Goal: Task Accomplishment & Management: Manage account settings

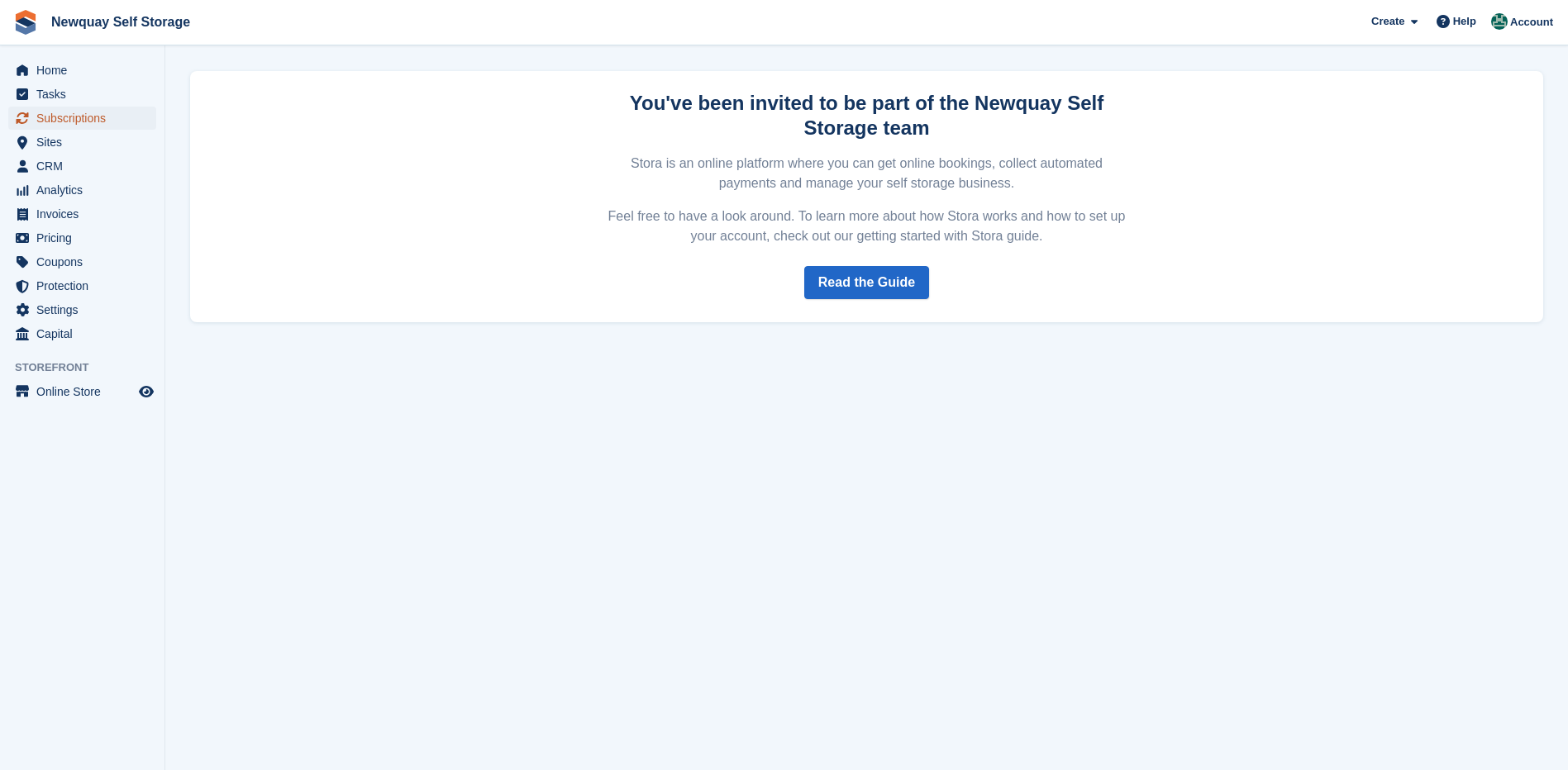
click at [83, 112] on span "Subscriptions" at bounding box center [86, 118] width 99 height 23
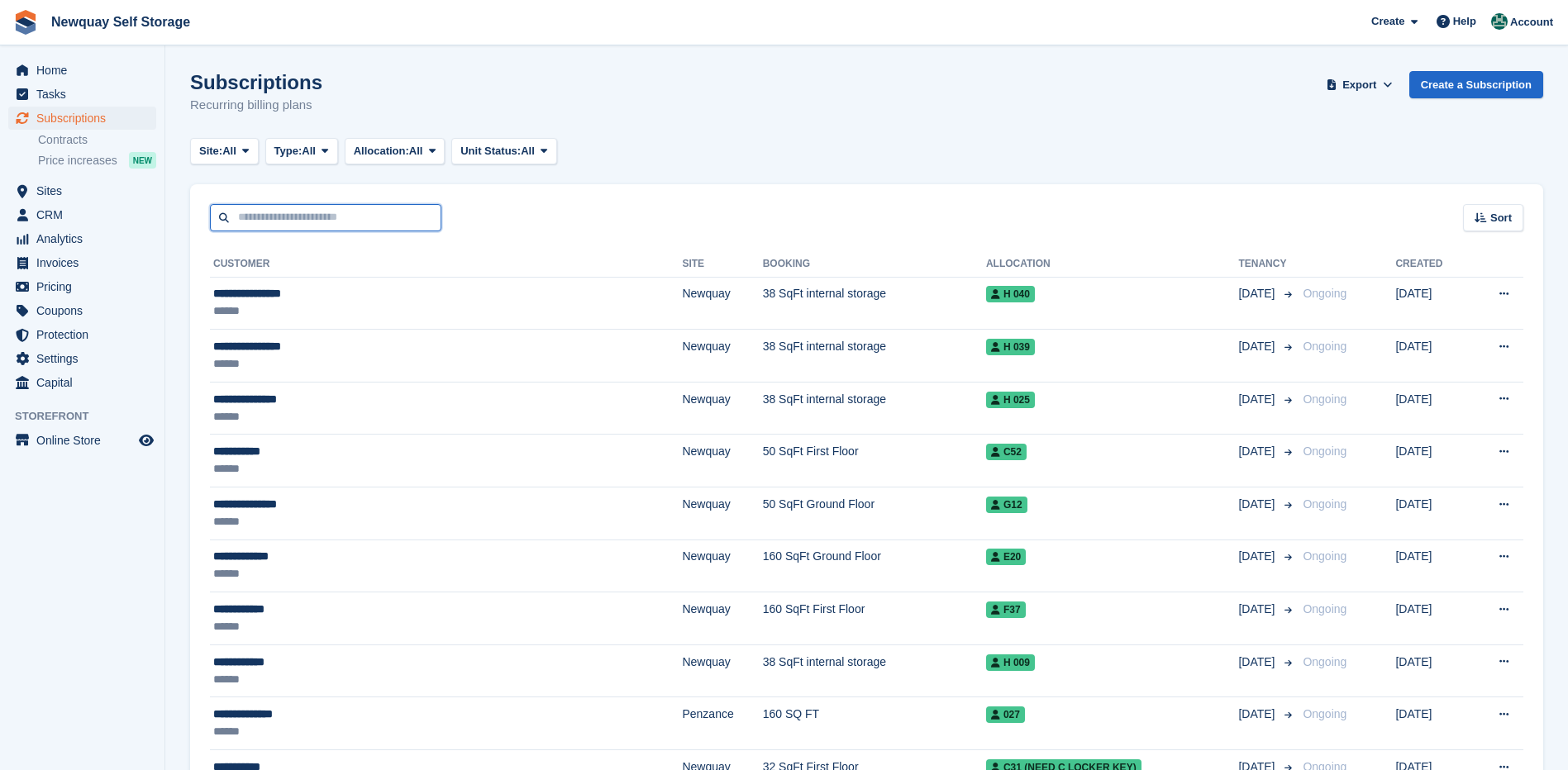
click at [265, 221] on input "text" at bounding box center [325, 218] width 231 height 28
type input "******"
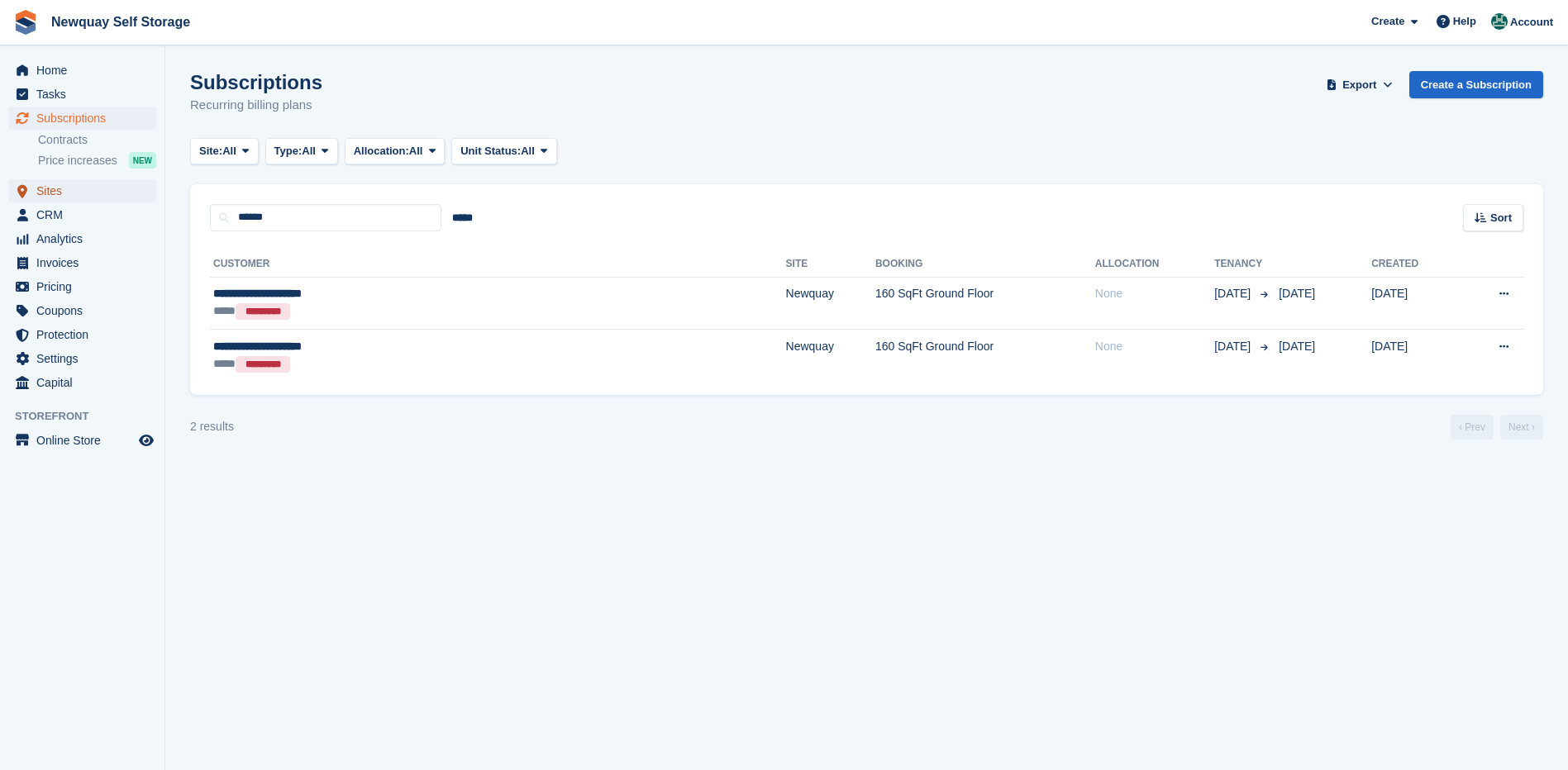
click at [53, 188] on span "Sites" at bounding box center [86, 190] width 99 height 23
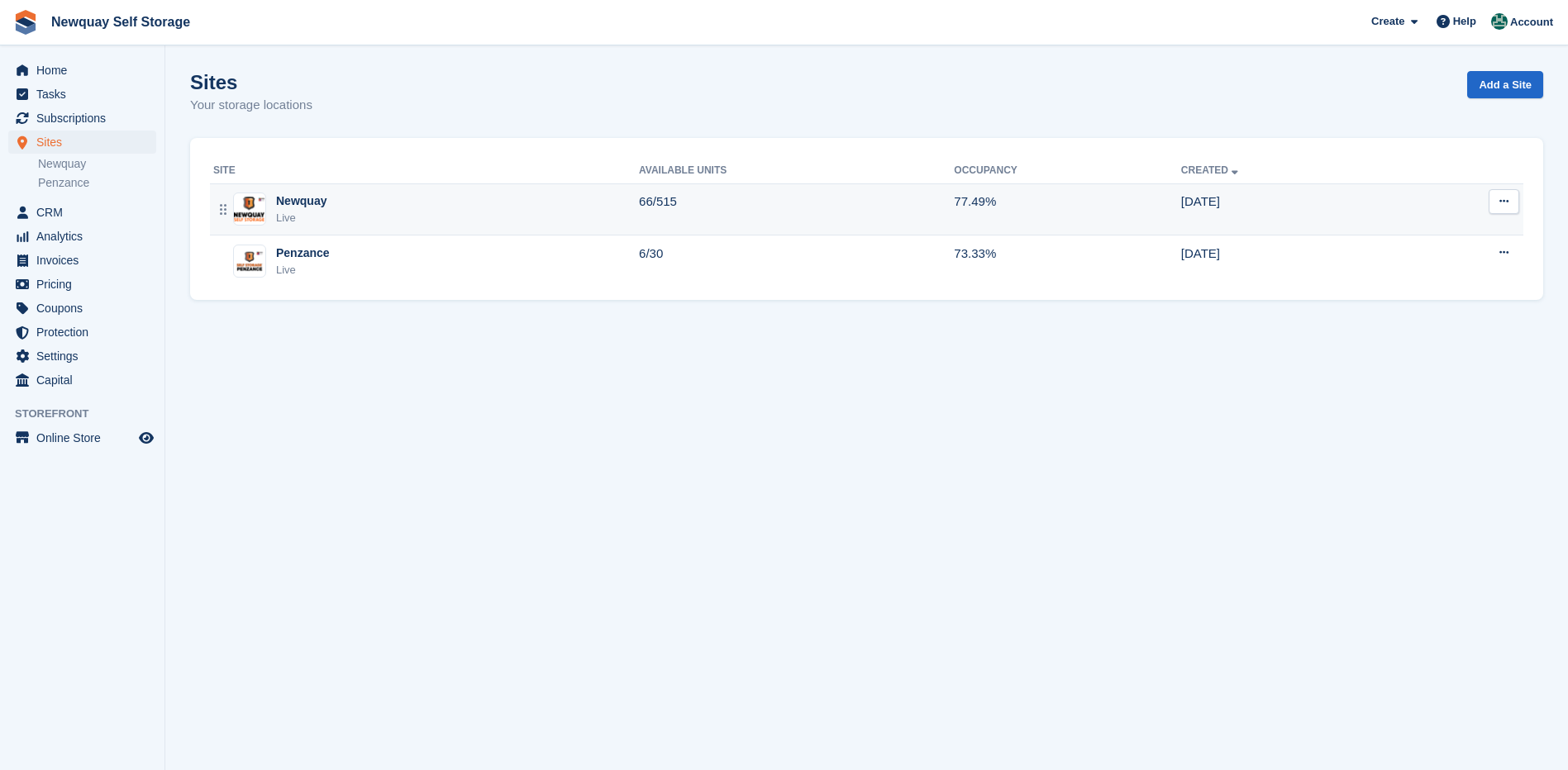
click at [299, 205] on div "Newquay" at bounding box center [301, 202] width 50 height 18
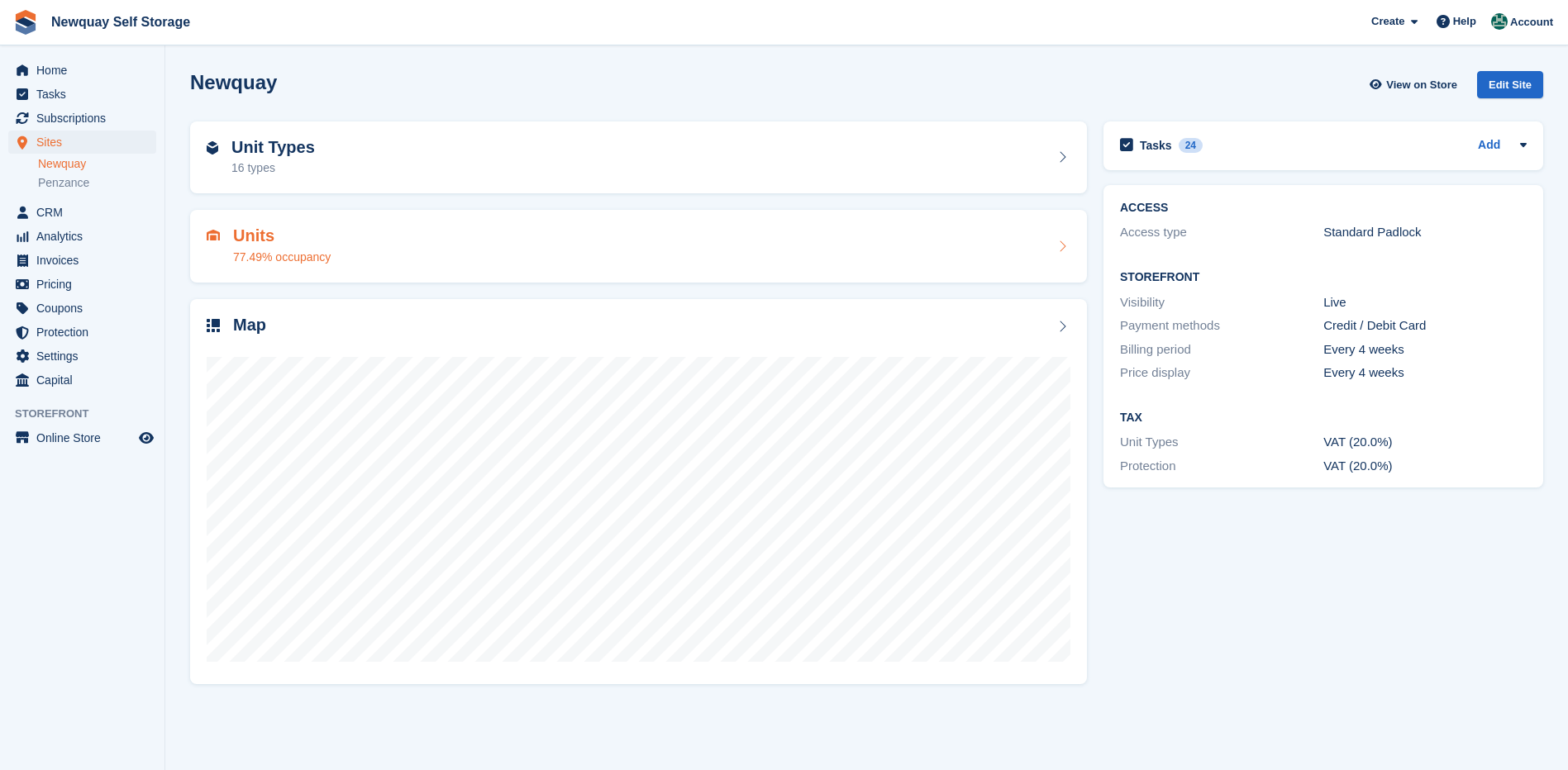
click at [261, 234] on h2 "Units" at bounding box center [282, 235] width 98 height 19
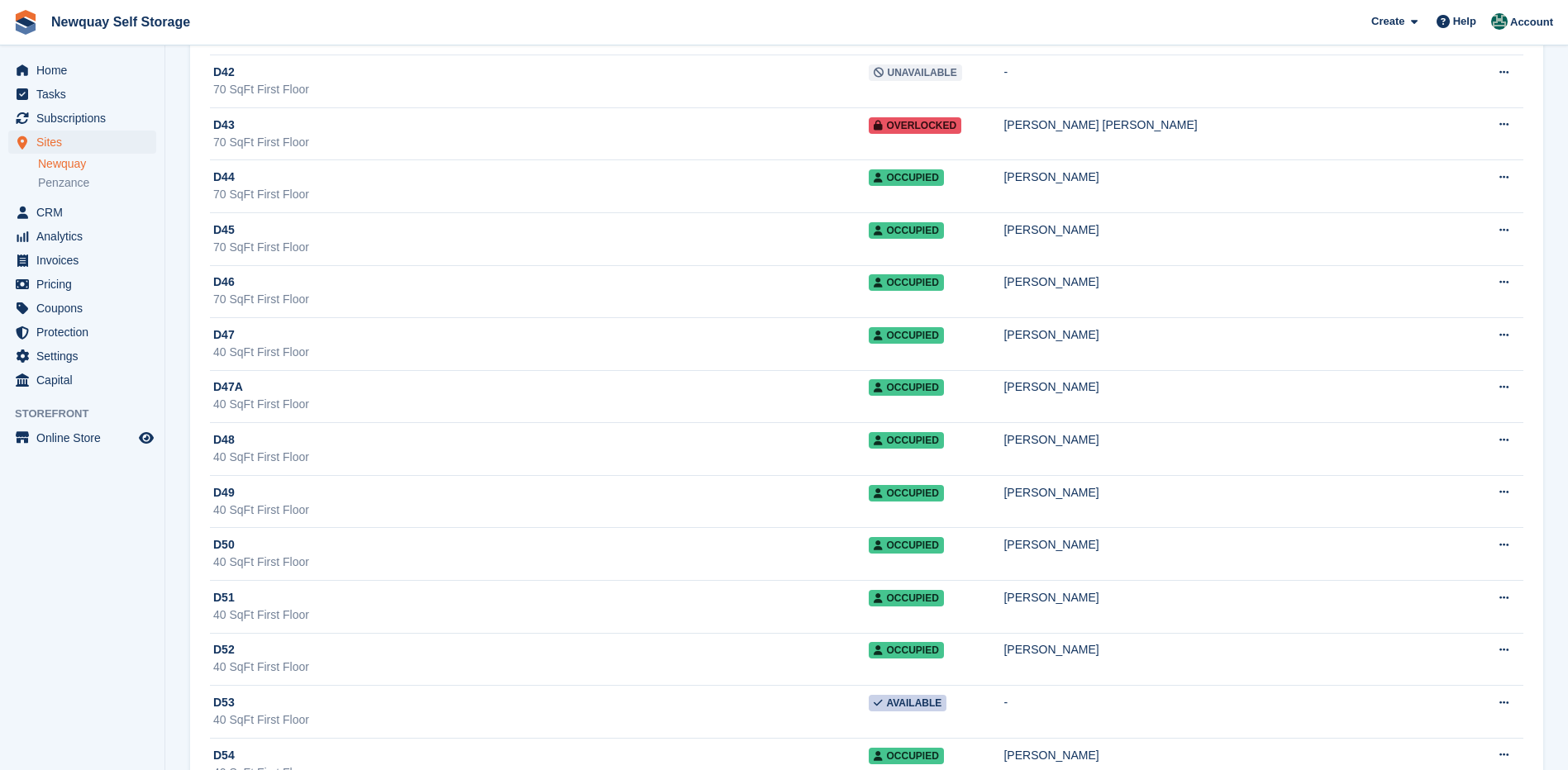
scroll to position [14943, 0]
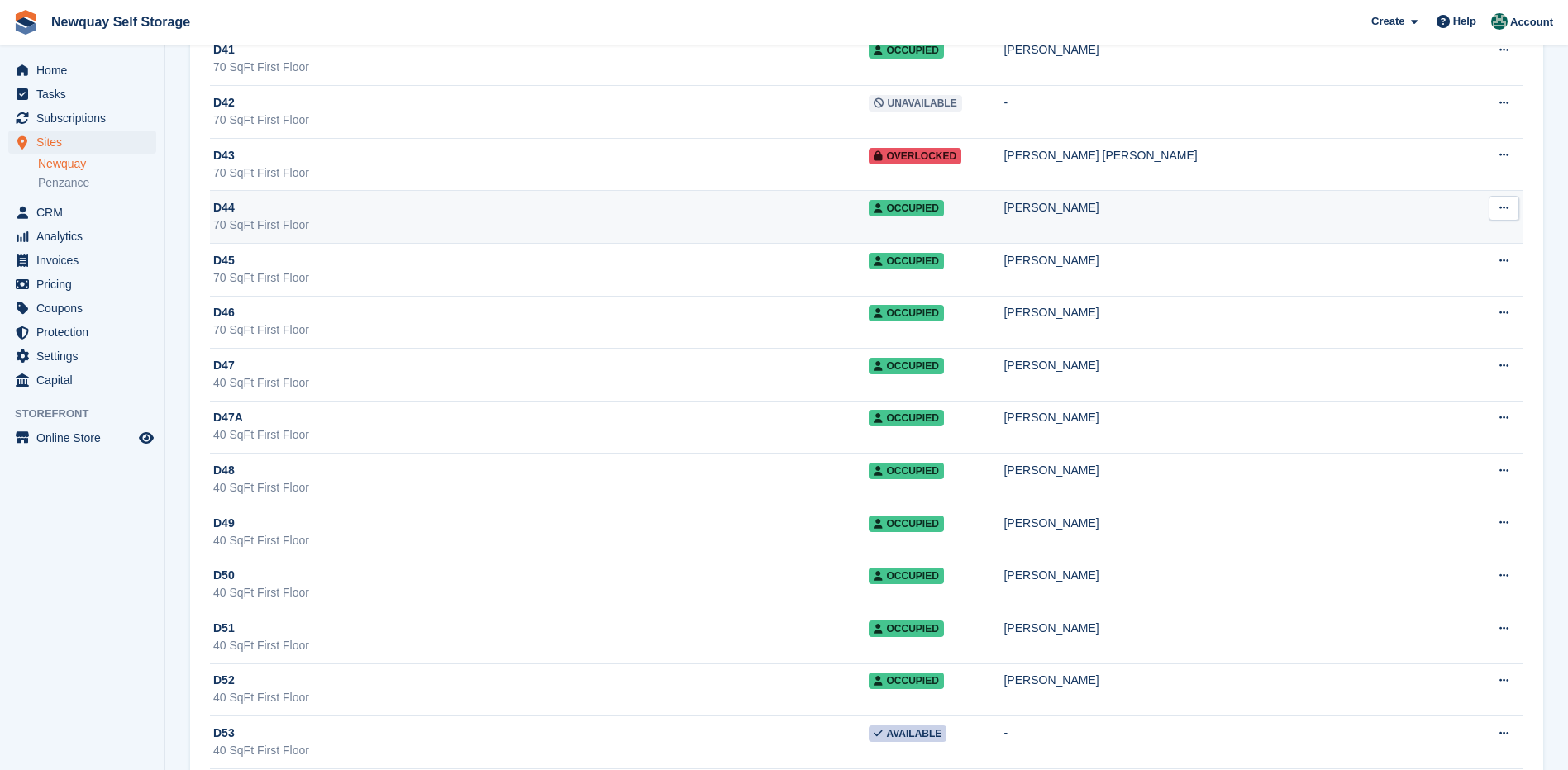
click at [1120, 210] on div "Lucy Applewhite" at bounding box center [1238, 208] width 470 height 18
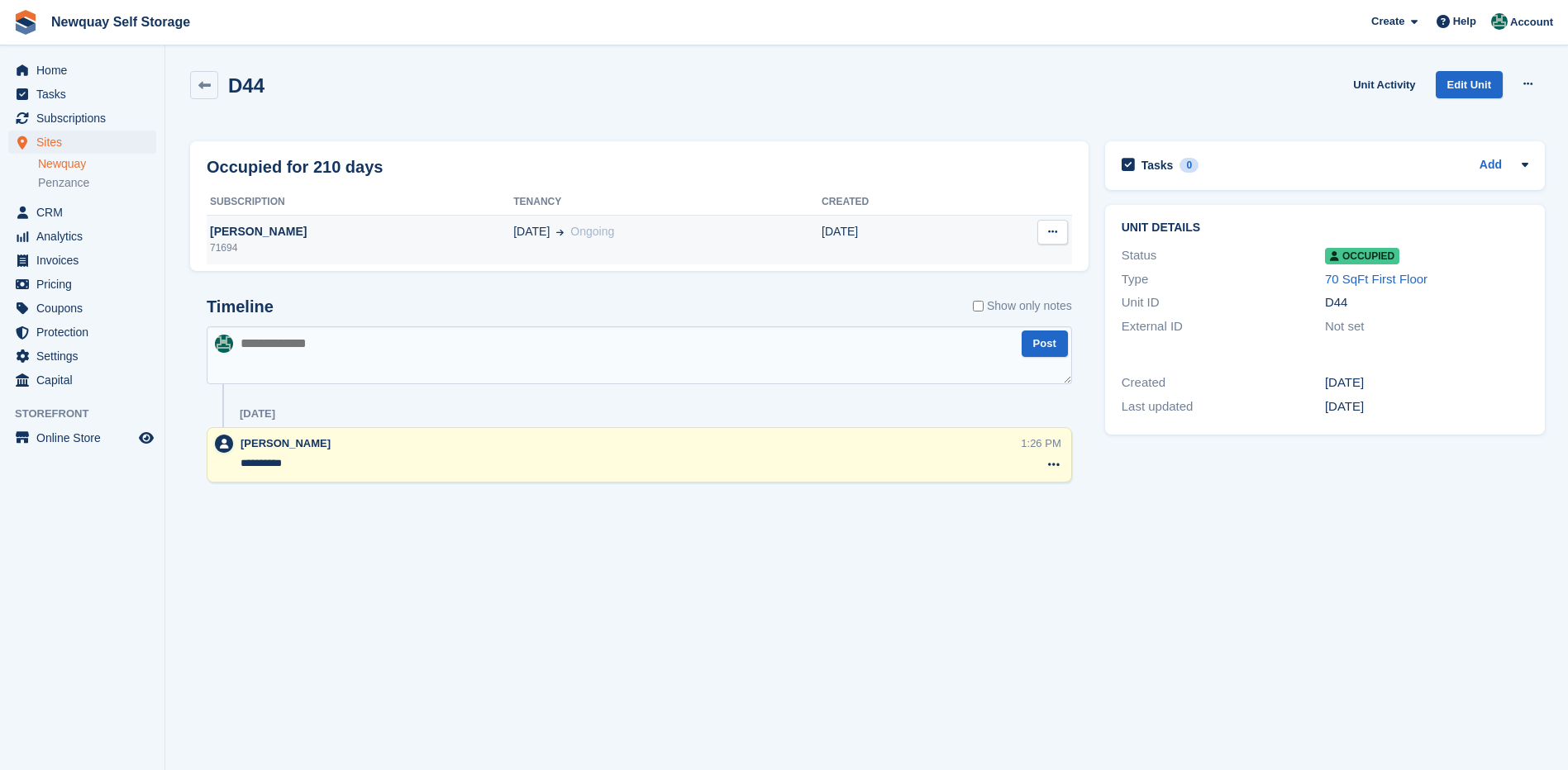
click at [268, 229] on div "[PERSON_NAME]" at bounding box center [360, 232] width 306 height 18
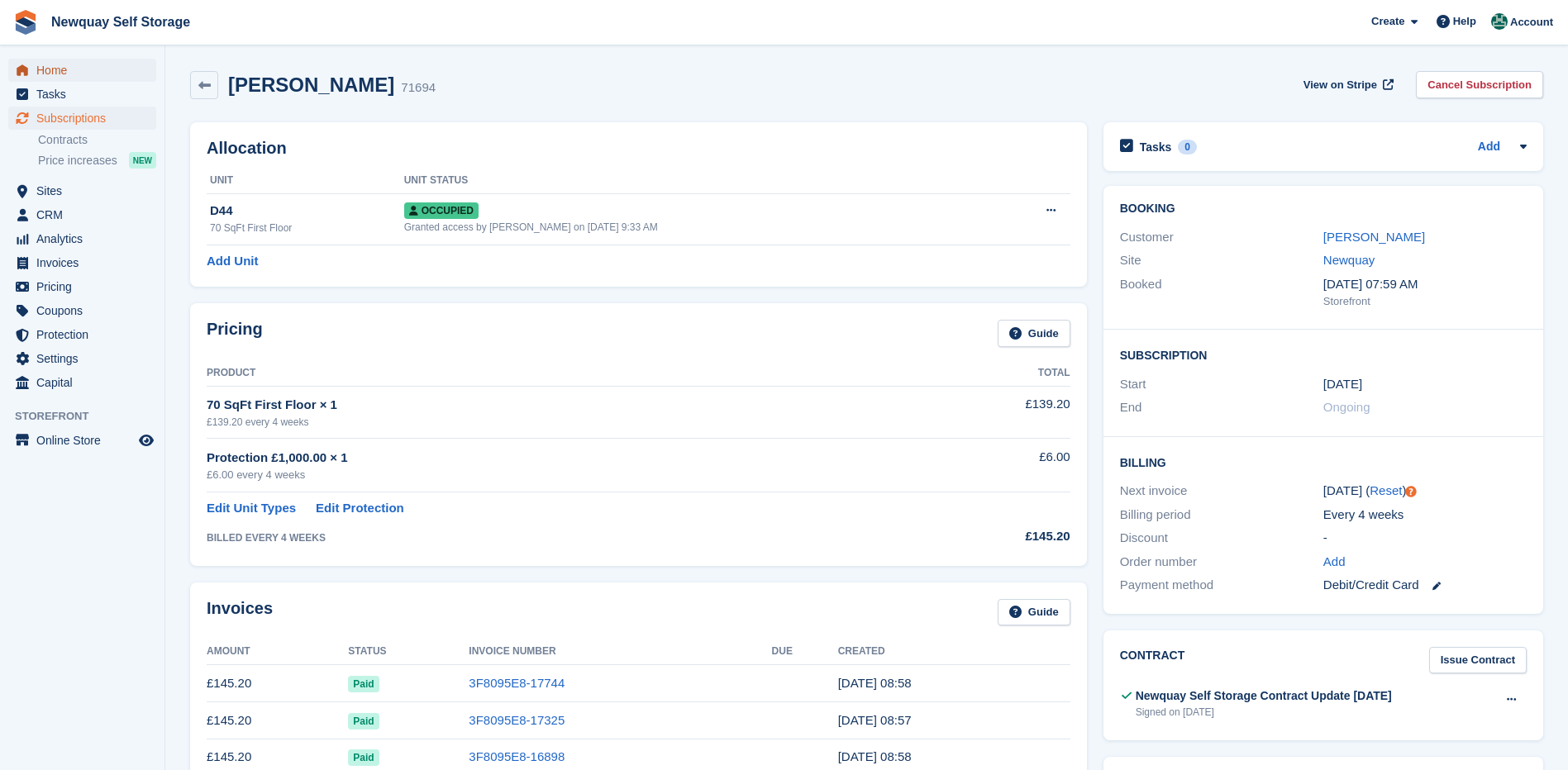
click at [51, 75] on span "Home" at bounding box center [86, 69] width 99 height 23
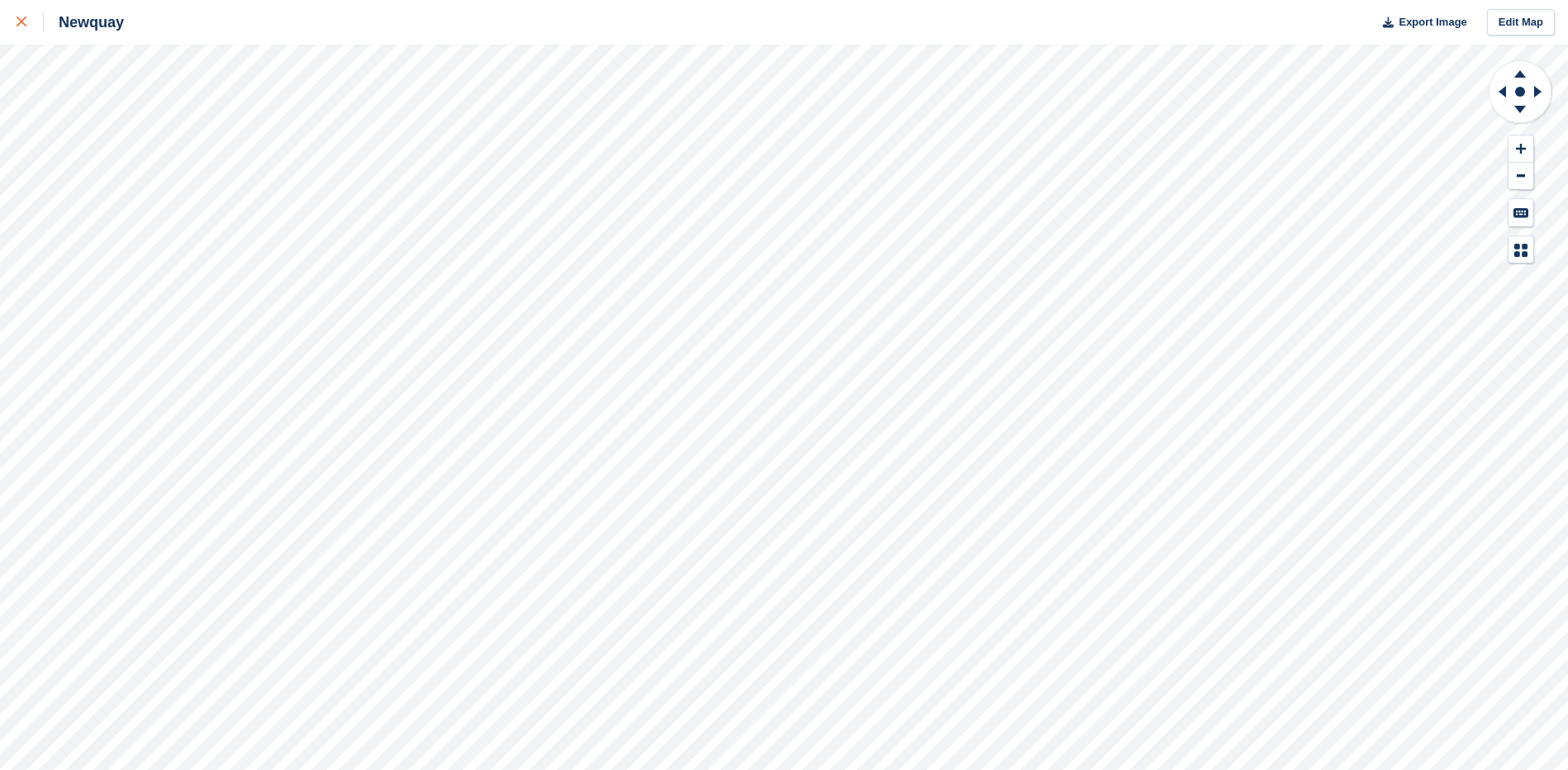
click at [21, 22] on icon at bounding box center [22, 22] width 10 height 10
